Goal: Information Seeking & Learning: Learn about a topic

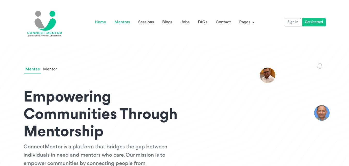
click at [122, 19] on link "Mentors" at bounding box center [122, 22] width 24 height 8
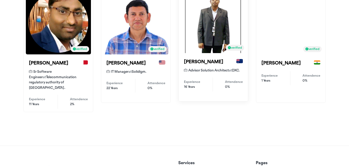
scroll to position [241, 0]
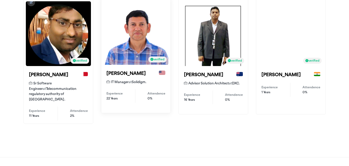
click at [137, 81] on span "IT Manager at Solidigm." at bounding box center [126, 82] width 40 height 4
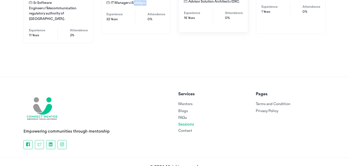
scroll to position [327, 0]
